Goal: Transaction & Acquisition: Purchase product/service

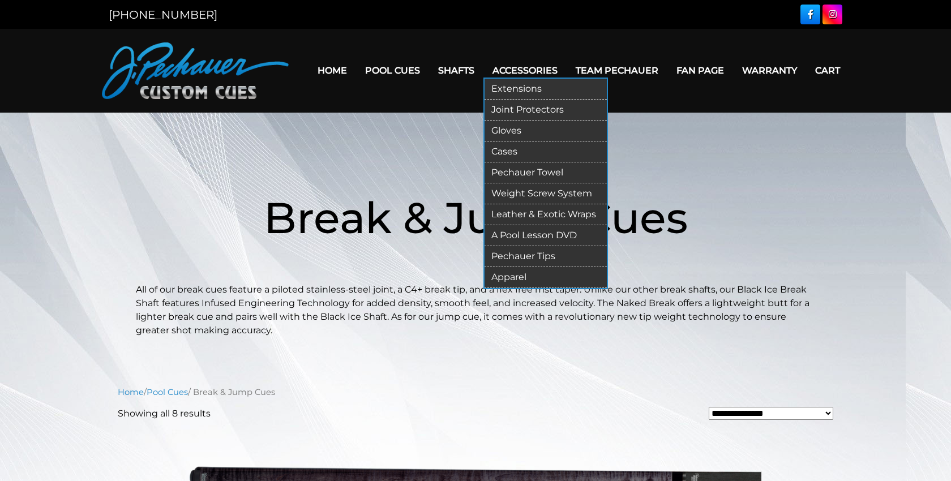
click at [511, 88] on link "Extensions" at bounding box center [545, 89] width 122 height 21
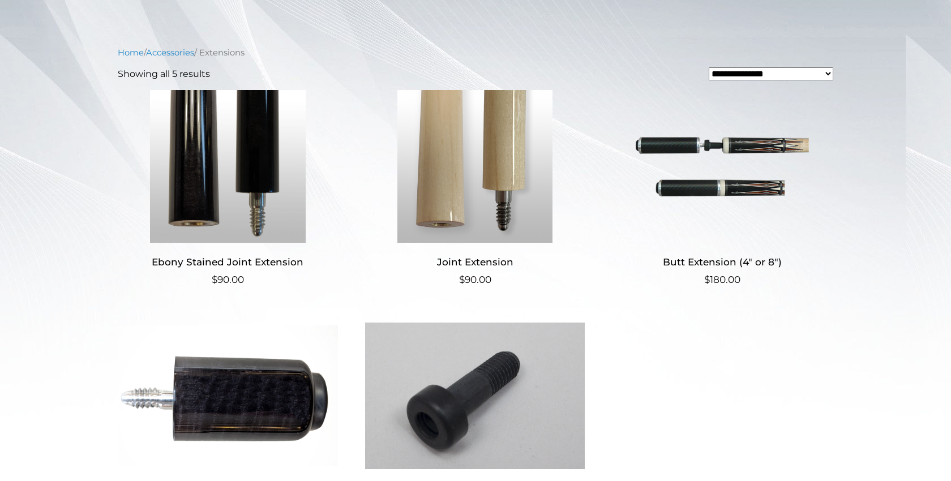
scroll to position [243, 0]
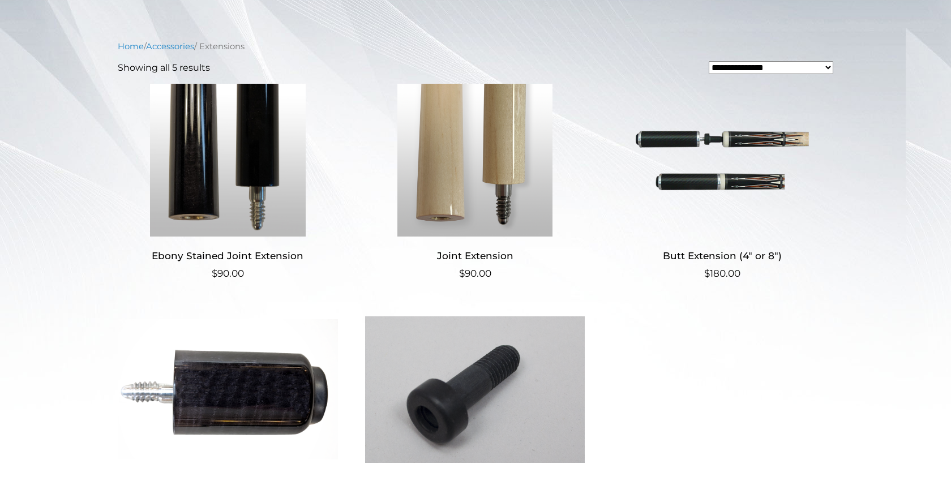
click at [698, 184] on img at bounding box center [722, 160] width 220 height 153
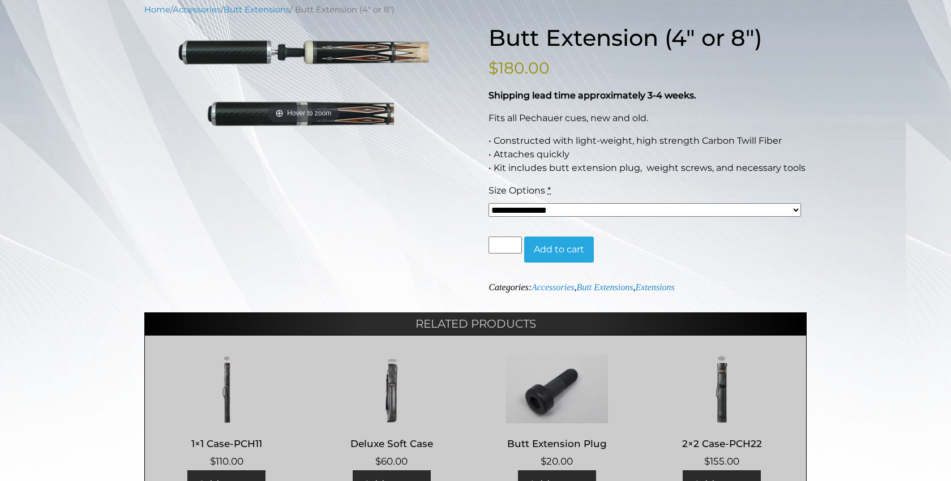
scroll to position [147, 0]
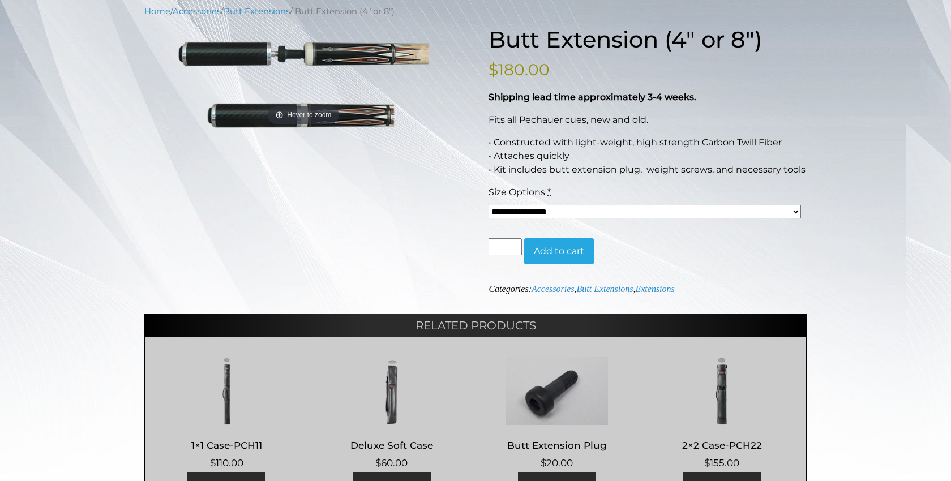
click at [772, 209] on select "**********" at bounding box center [644, 212] width 312 height 14
select select "*****"
click at [488, 205] on select "**********" at bounding box center [644, 212] width 312 height 14
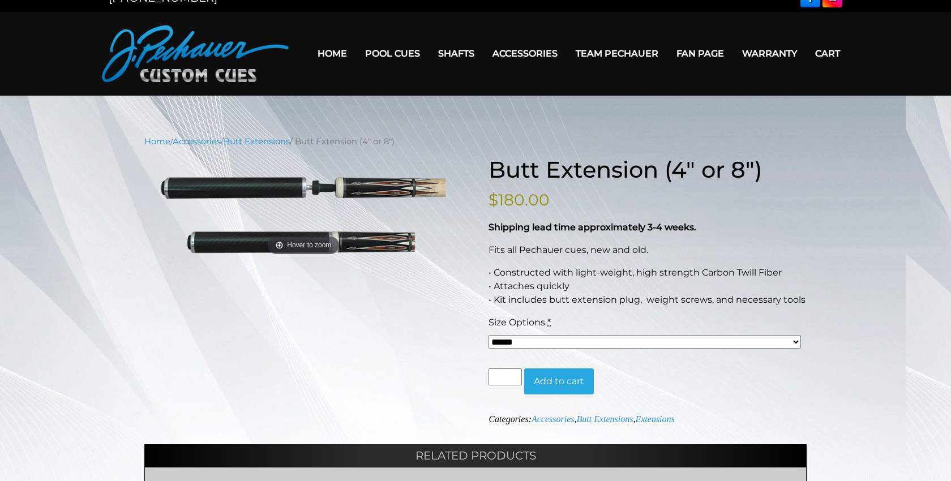
scroll to position [0, 0]
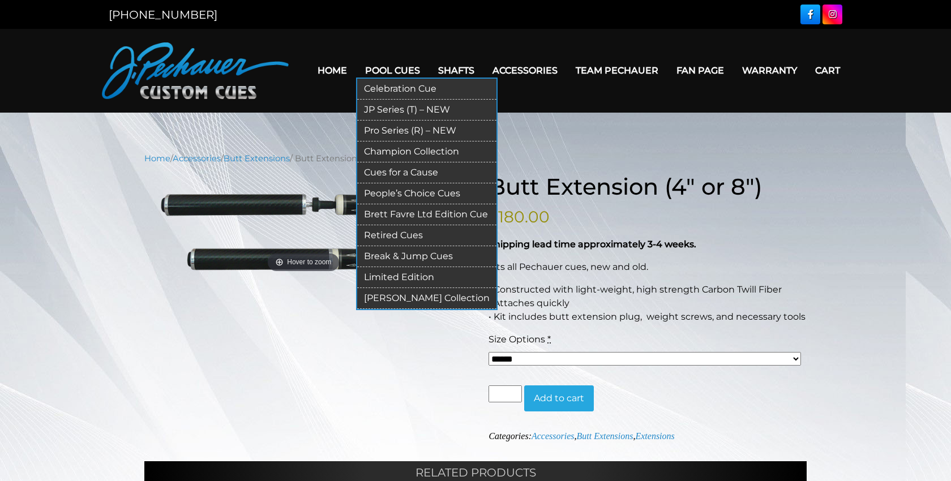
click at [424, 255] on link "Break & Jump Cues" at bounding box center [426, 256] width 139 height 21
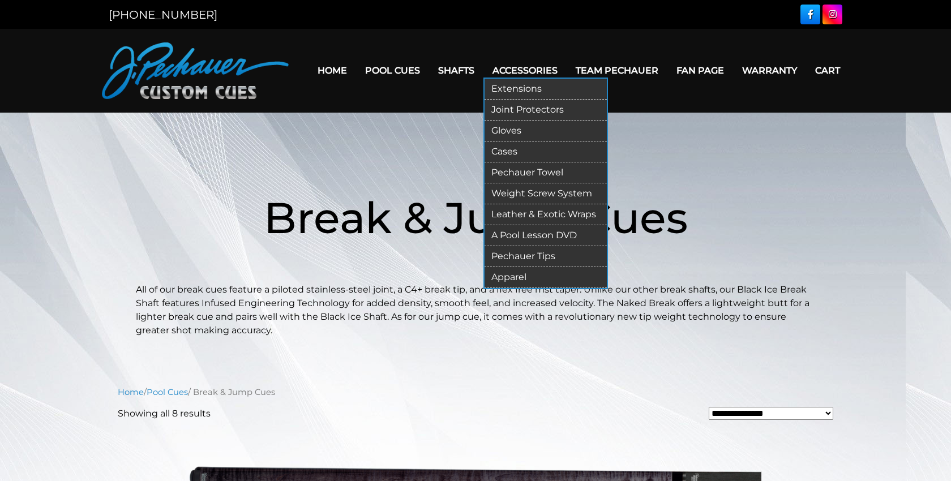
click at [514, 277] on link "Apparel" at bounding box center [545, 277] width 122 height 21
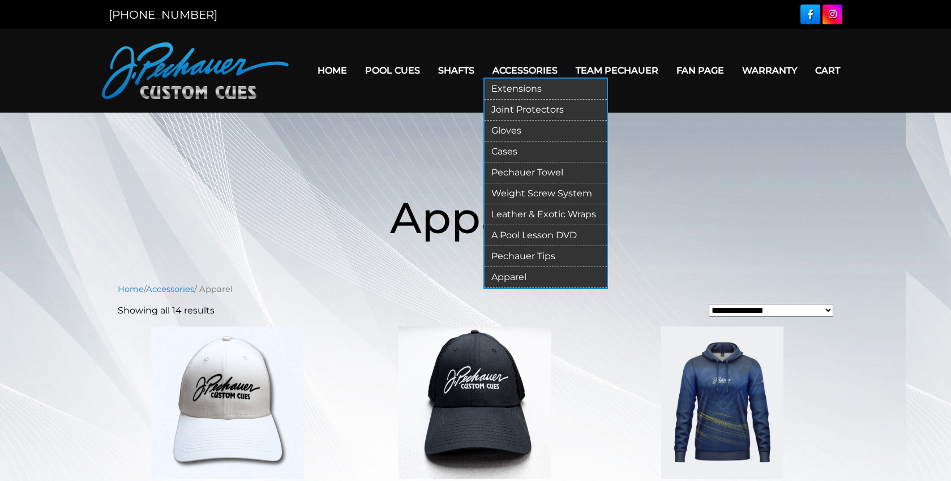
click at [526, 173] on link "Pechauer Towel" at bounding box center [545, 172] width 122 height 21
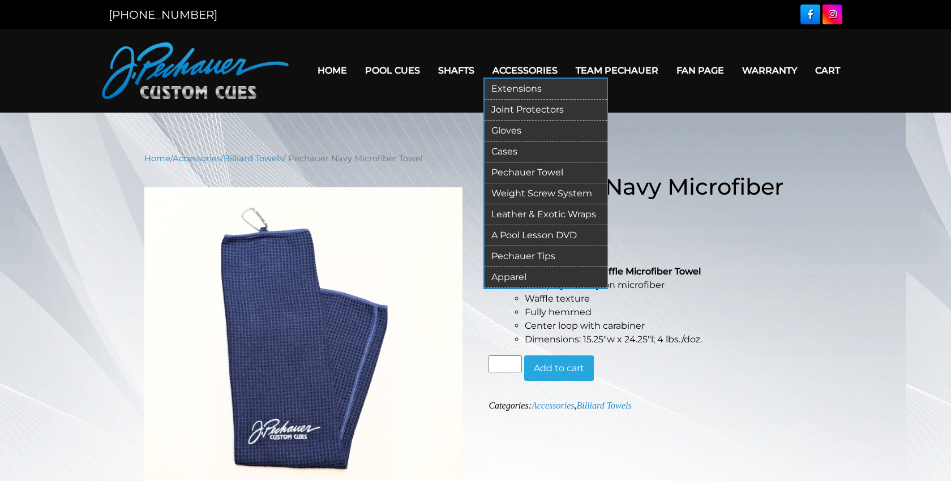
click at [517, 128] on link "Gloves" at bounding box center [545, 131] width 122 height 21
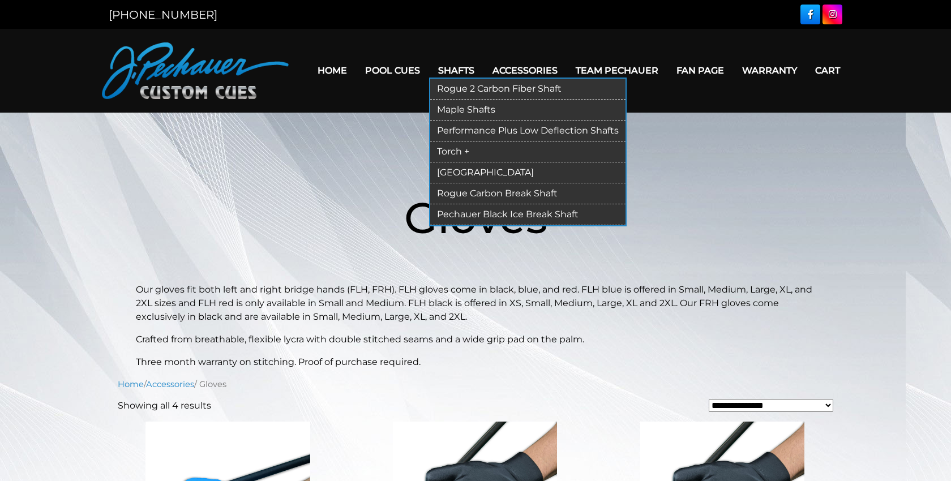
click at [470, 130] on link "Performance Plus Low Deflection Shafts" at bounding box center [527, 131] width 195 height 21
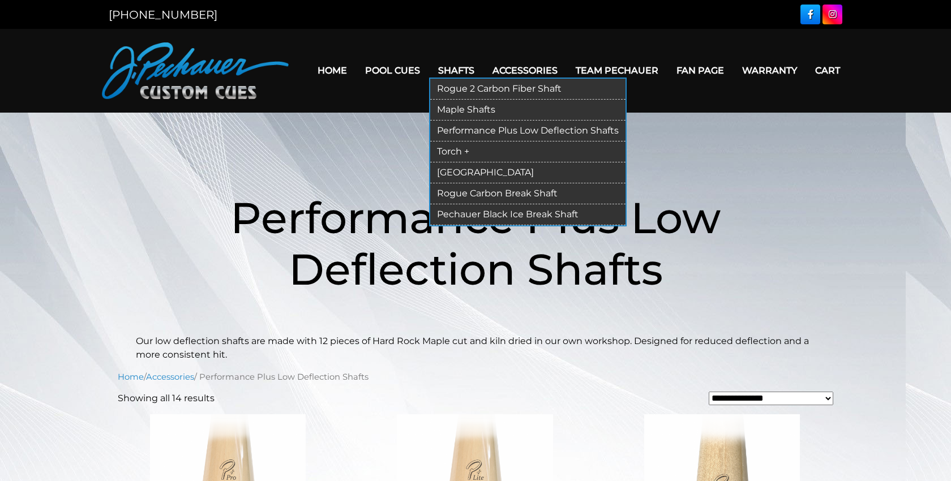
click at [458, 149] on link "Torch +" at bounding box center [527, 151] width 195 height 21
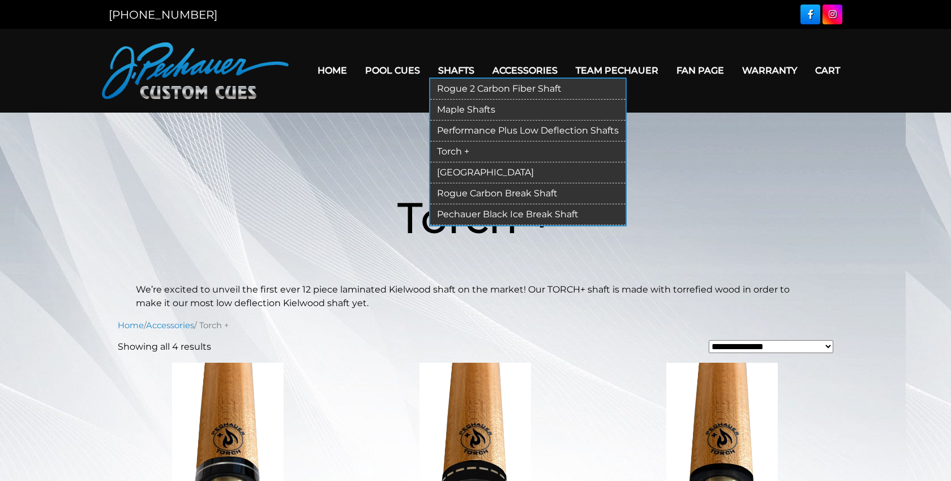
click at [446, 170] on link "[GEOGRAPHIC_DATA]" at bounding box center [527, 172] width 195 height 21
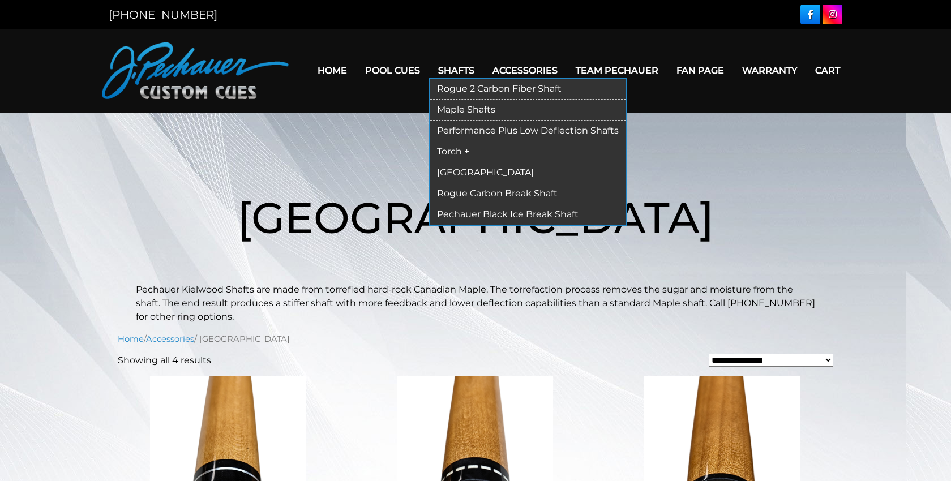
click at [470, 88] on link "Rogue 2 Carbon Fiber Shaft" at bounding box center [527, 89] width 195 height 21
